Goal: Navigation & Orientation: Find specific page/section

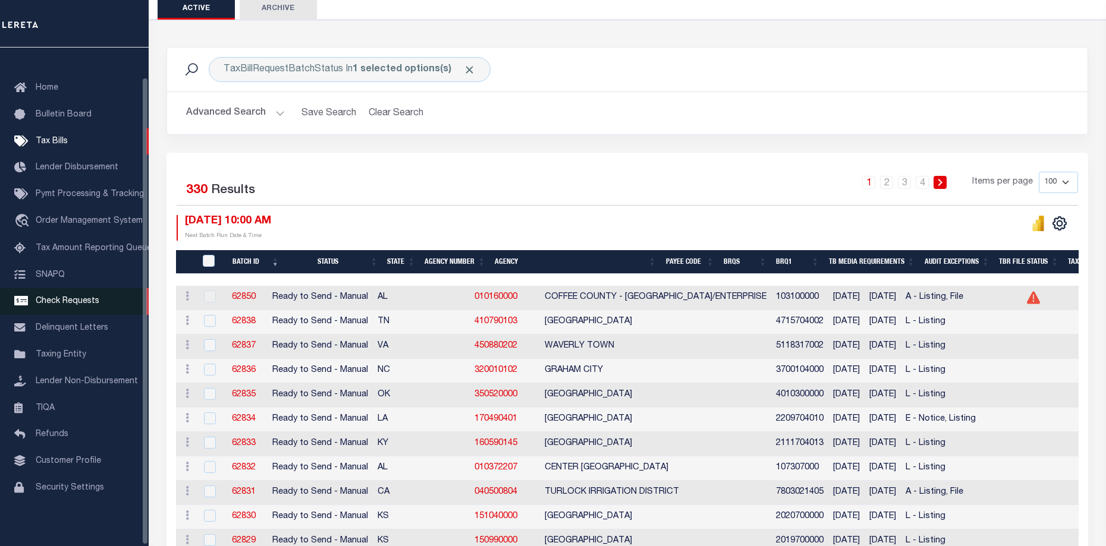
scroll to position [33, 0]
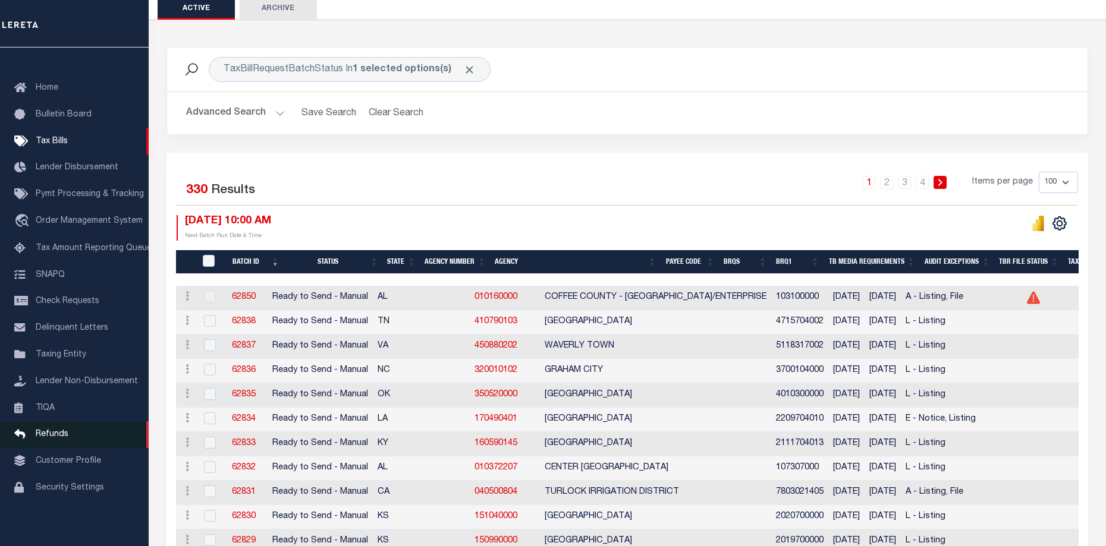
click at [49, 435] on span "Refunds" at bounding box center [52, 435] width 33 height 8
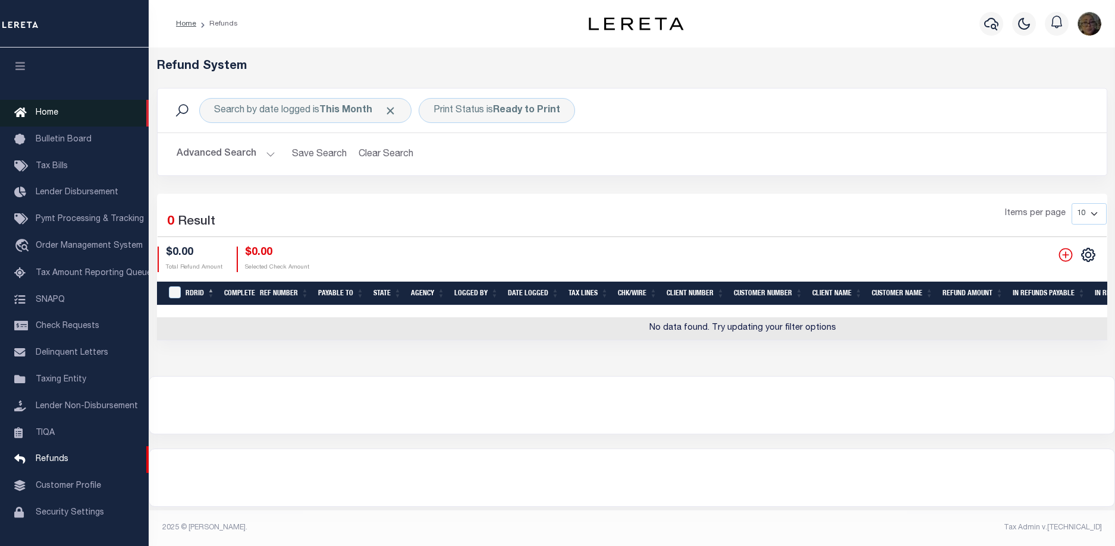
click at [40, 109] on span "Home" at bounding box center [47, 113] width 23 height 8
